Goal: Task Accomplishment & Management: Use online tool/utility

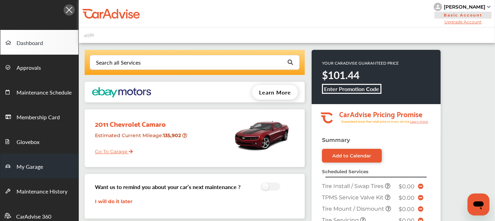
click at [23, 170] on span "My Garage" at bounding box center [30, 167] width 27 height 9
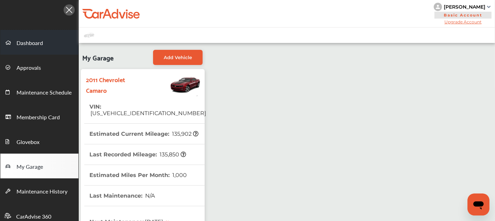
click at [12, 43] on span at bounding box center [11, 42] width 11 height 11
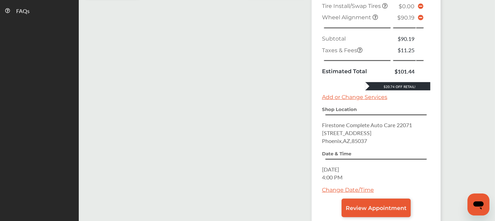
scroll to position [328, 0]
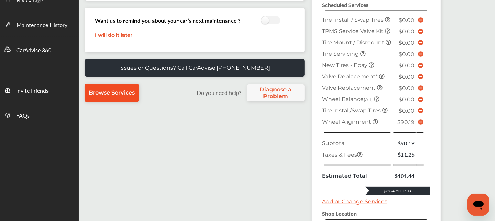
click at [125, 100] on link "Browse Services" at bounding box center [112, 93] width 54 height 19
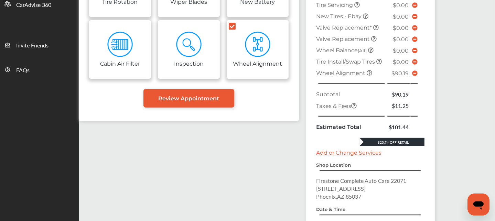
scroll to position [321, 0]
